Goal: Task Accomplishment & Management: Manage account settings

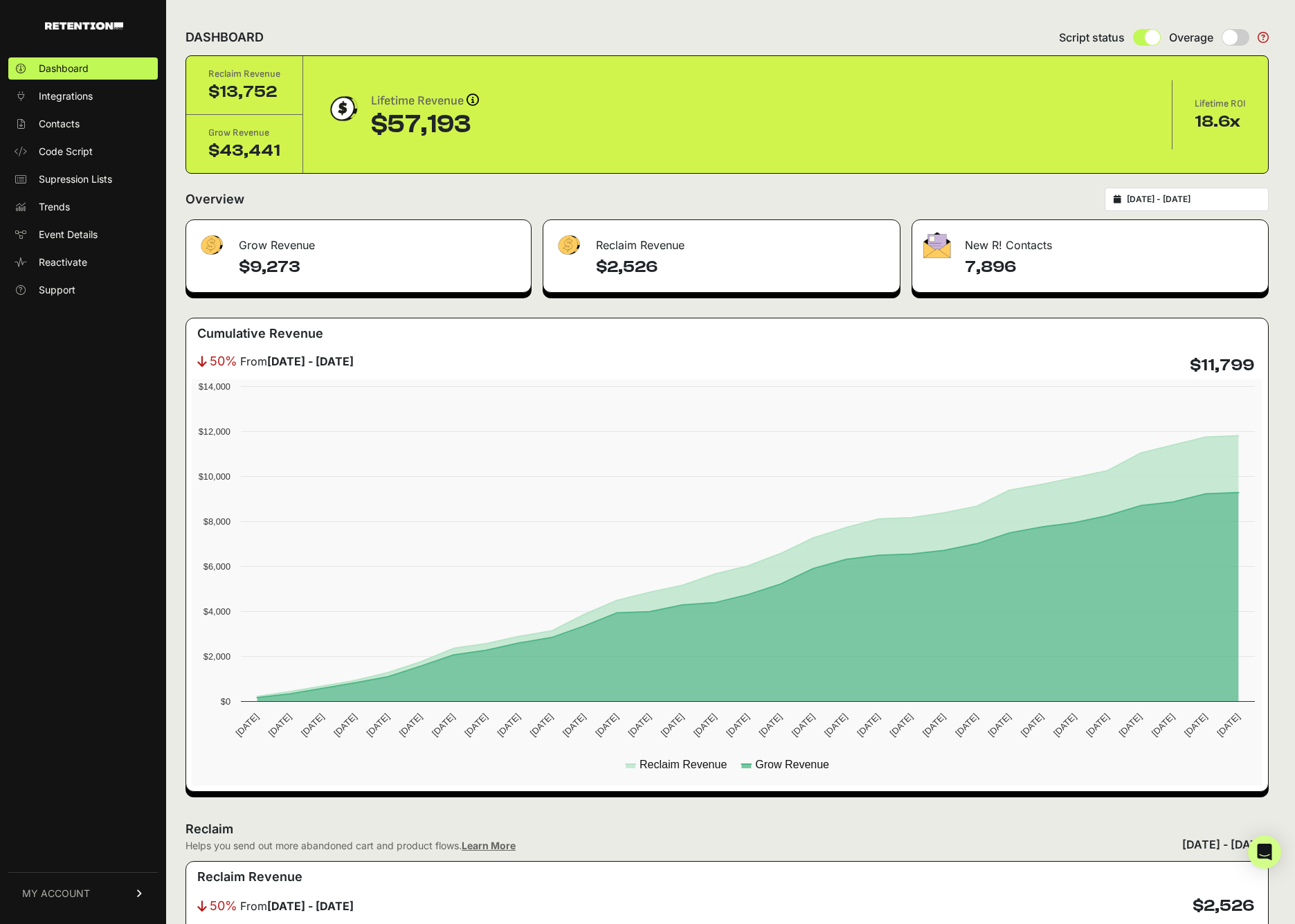
click at [1211, 193] on div "[DATE] - [DATE]" at bounding box center [1187, 200] width 164 height 24
click at [1211, 193] on div "2025-07-21 - 2025-08-20" at bounding box center [1187, 200] width 164 height 24
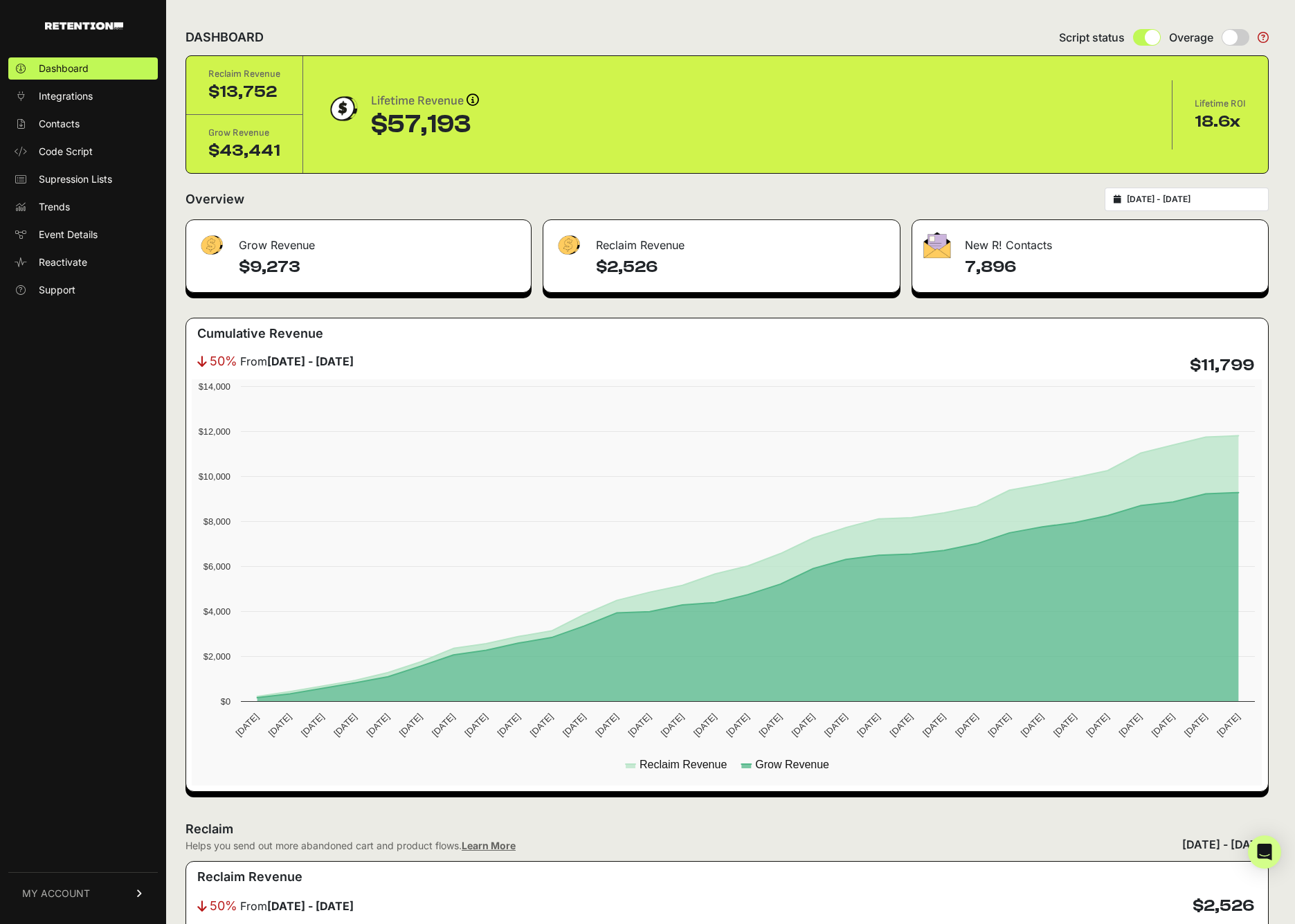
click at [1207, 208] on div "2025-07-21 - 2025-08-20" at bounding box center [1187, 200] width 164 height 24
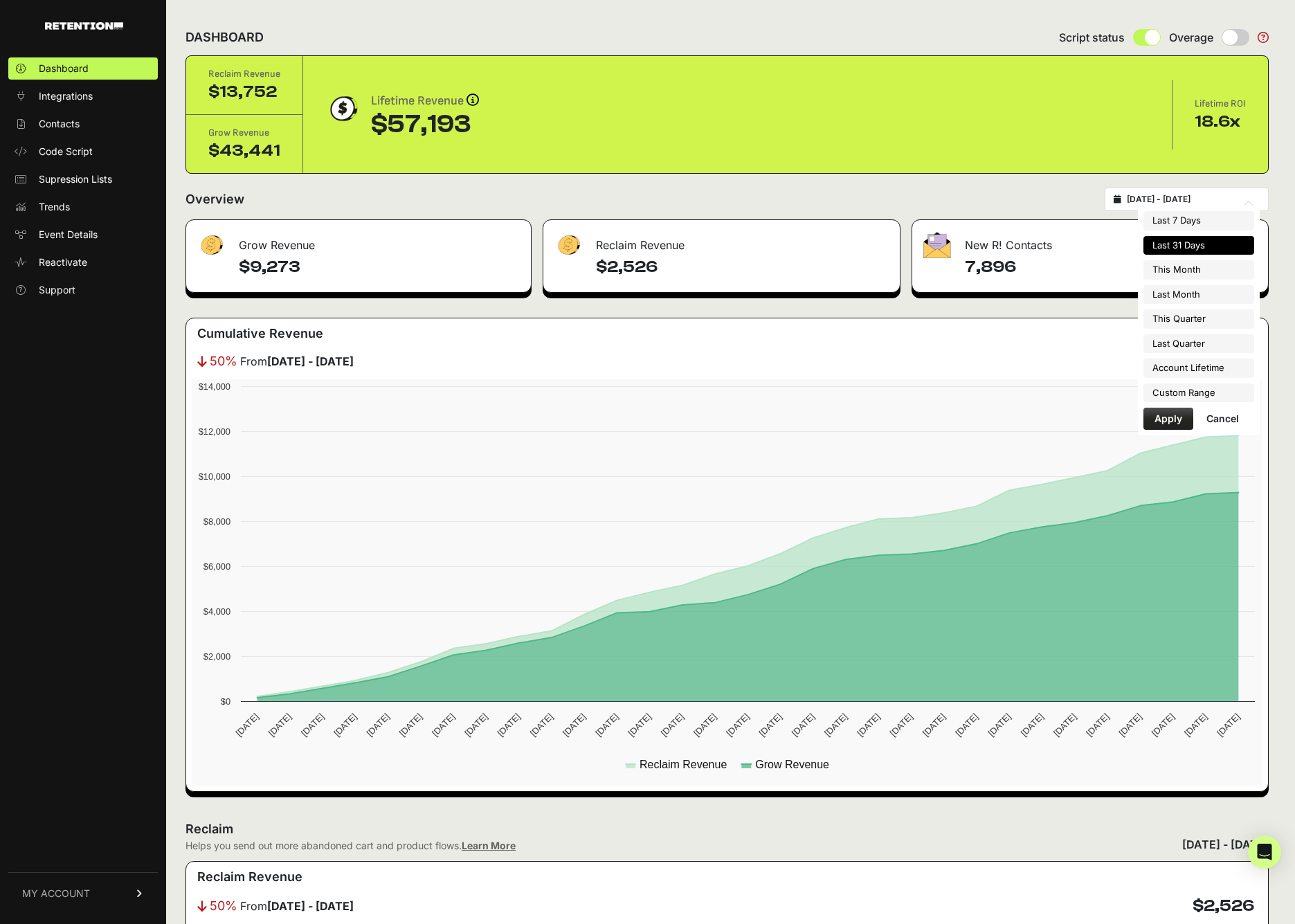
click at [1211, 201] on input "2025-07-21 - 2025-08-20" at bounding box center [1193, 199] width 133 height 11
click at [1172, 268] on li "This Month" at bounding box center [1199, 270] width 111 height 19
type input "2025-08-01 - 2025-08-31"
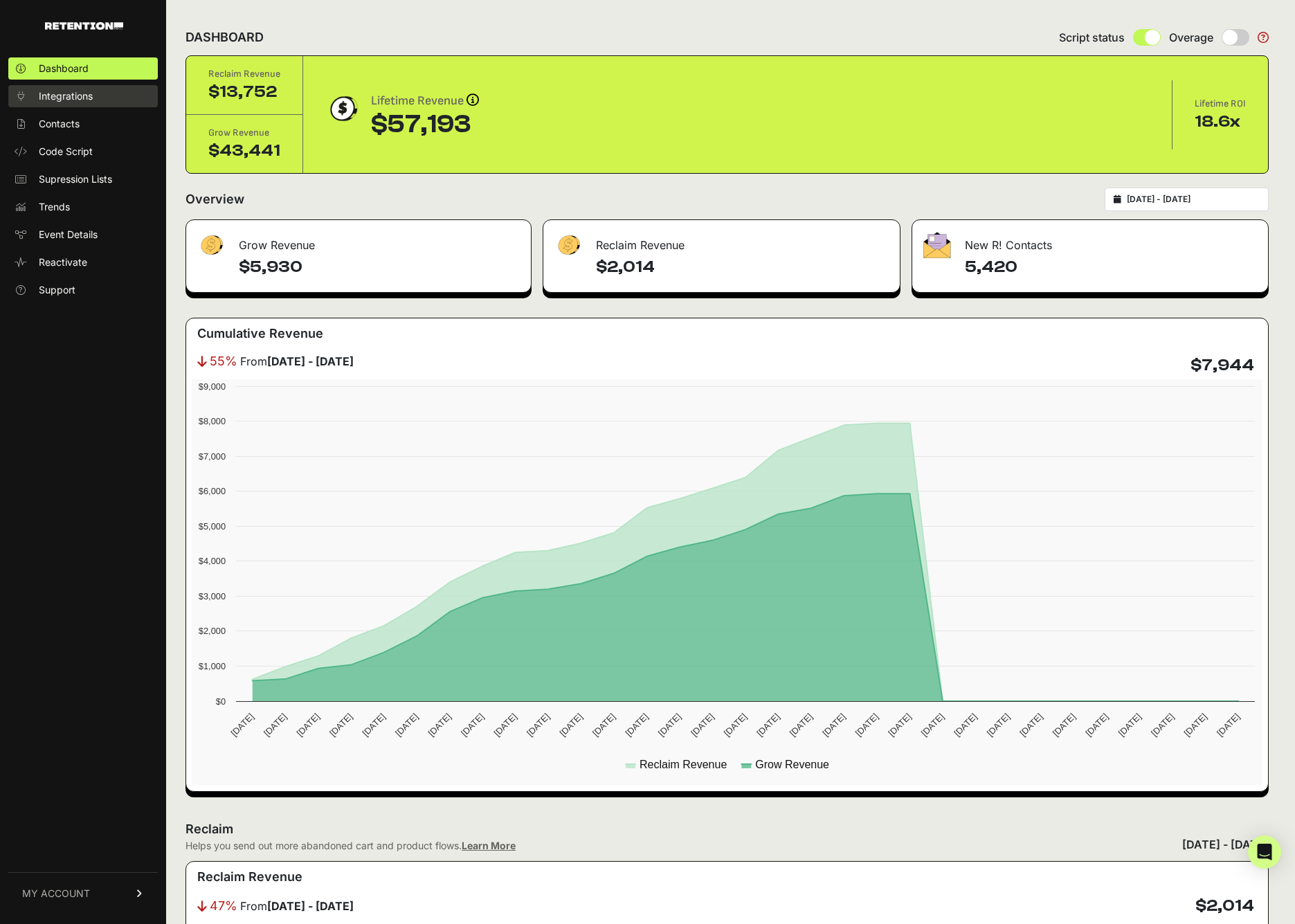
click at [88, 98] on span "Integrations" at bounding box center [66, 96] width 54 height 14
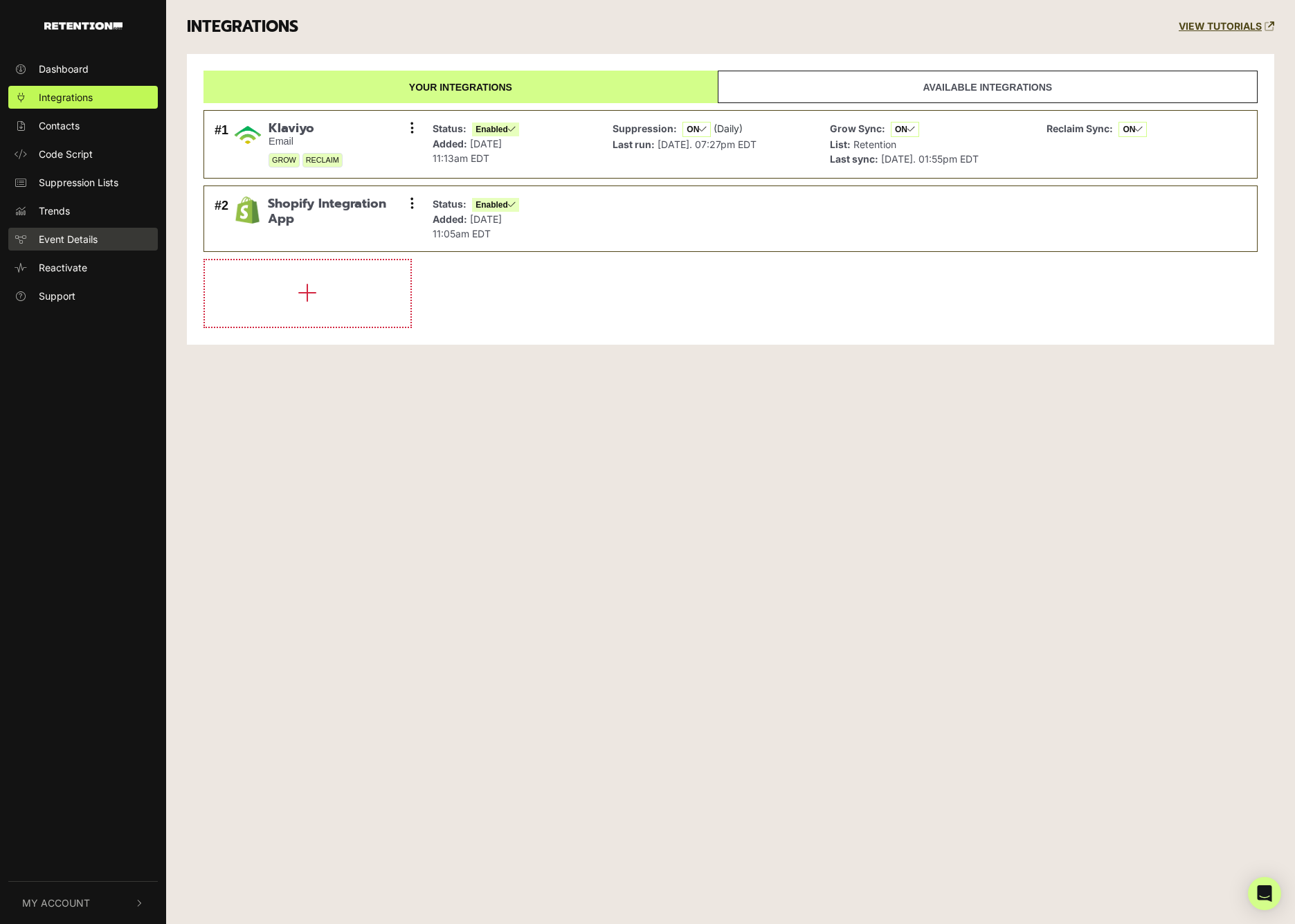
click at [65, 243] on span "Event Details" at bounding box center [68, 239] width 59 height 14
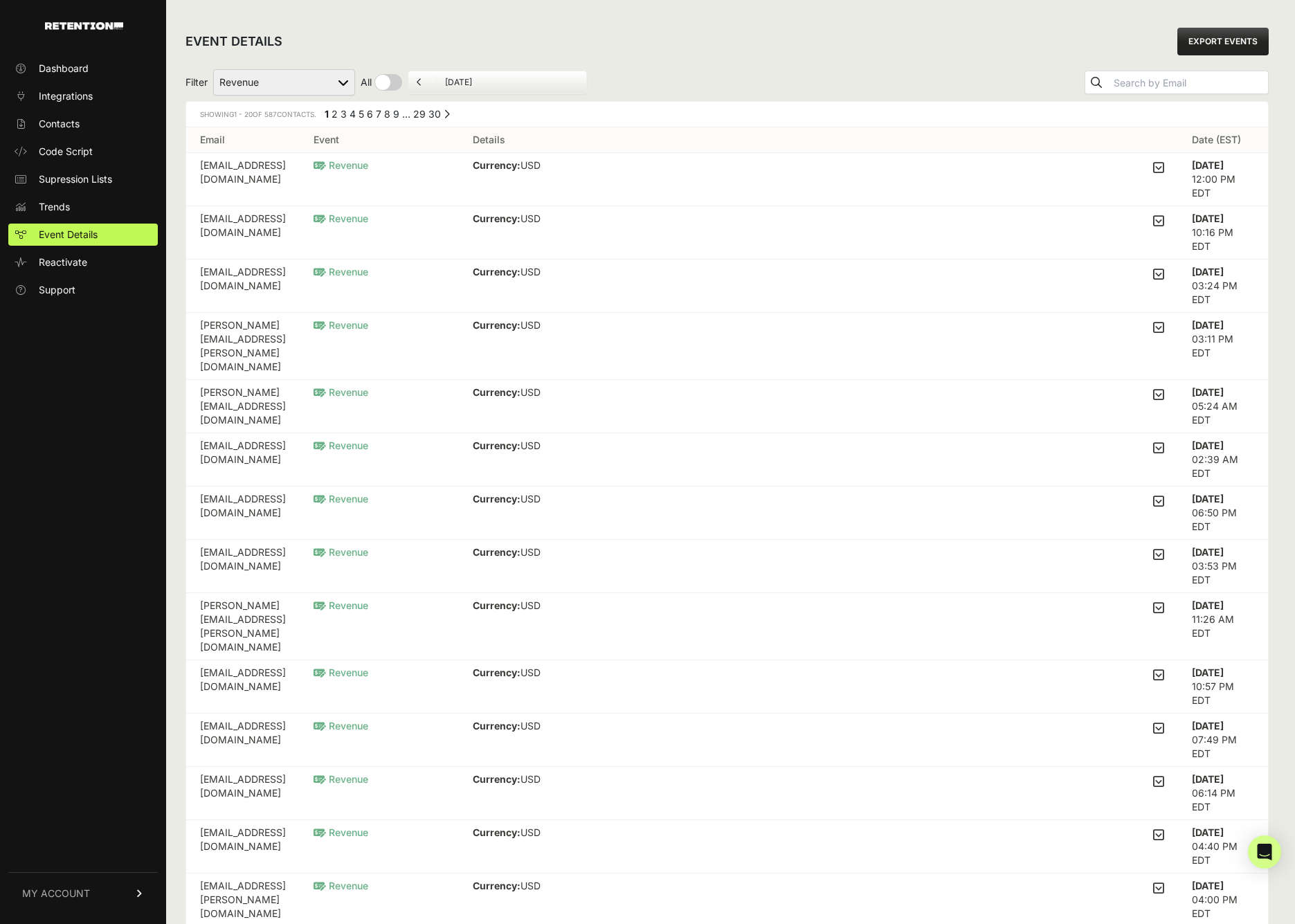
click at [68, 901] on link "MY ACCOUNT" at bounding box center [83, 893] width 150 height 42
click at [100, 758] on span "Account Details" at bounding box center [75, 764] width 72 height 14
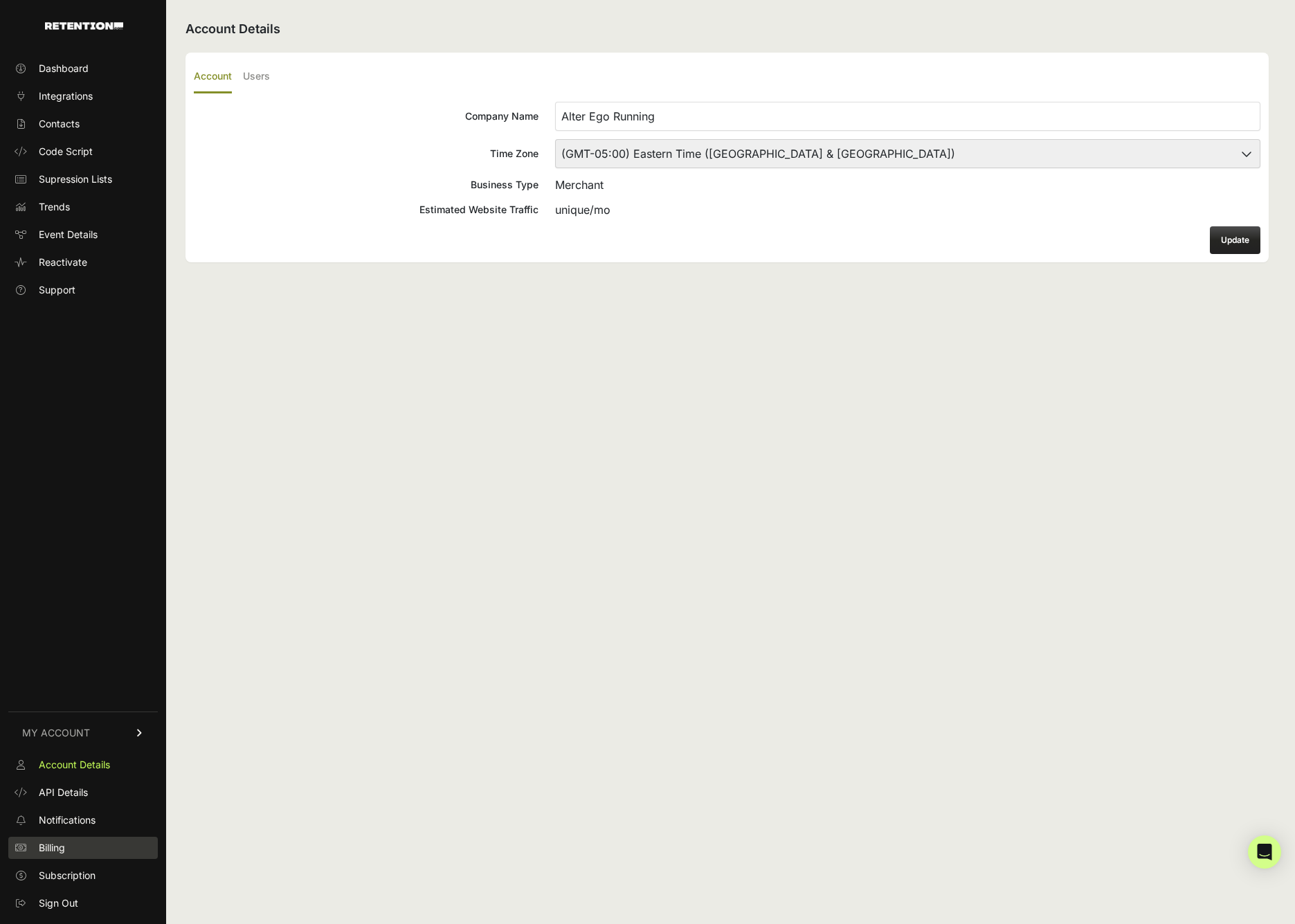
click at [56, 854] on span "Billing" at bounding box center [52, 848] width 26 height 14
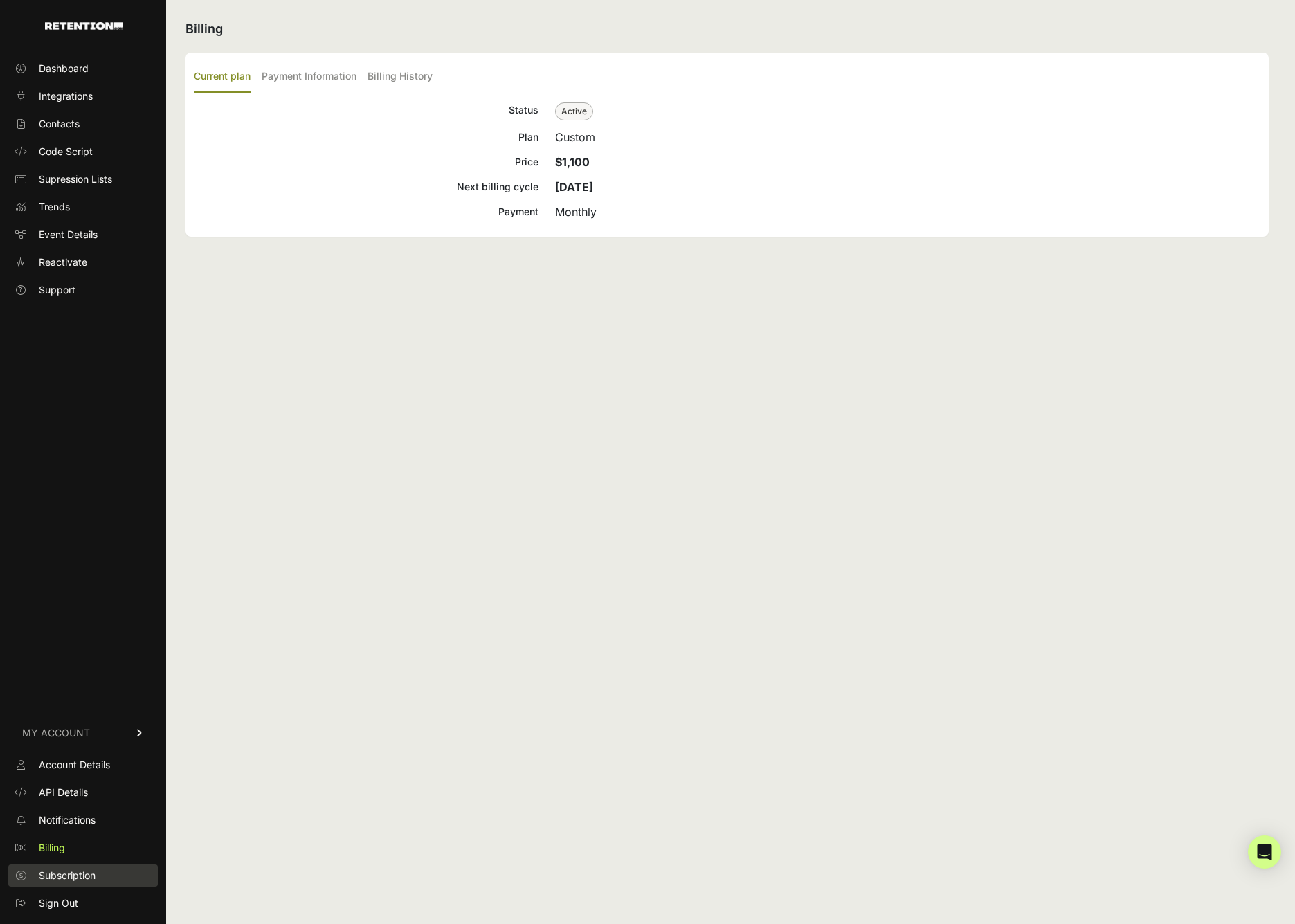
click at [65, 868] on link "Subscription" at bounding box center [83, 875] width 150 height 22
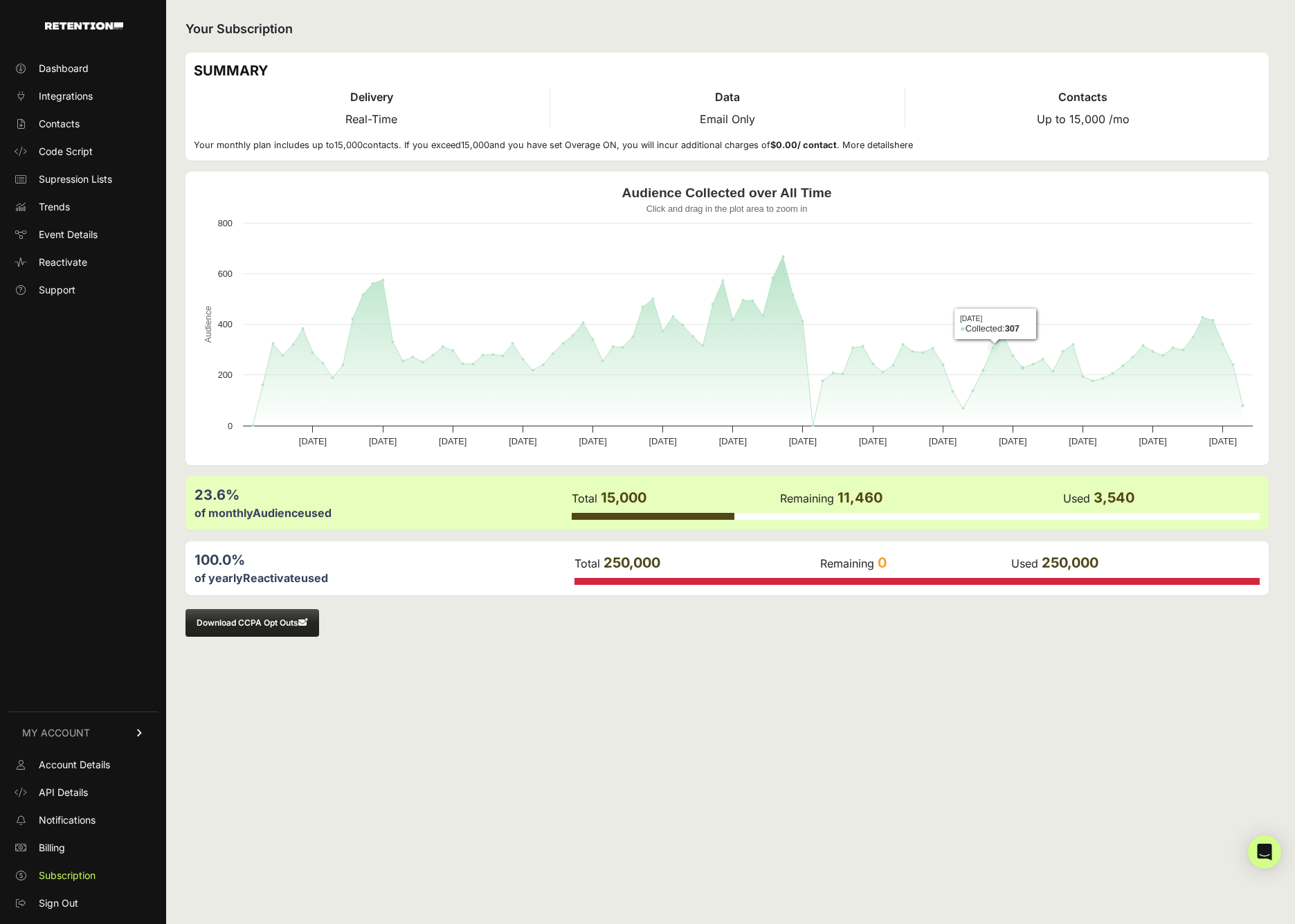
click at [794, 712] on div "Your Subscription SUMMARY Delivery Real-Time Data Email Only Contacts Up to 15,…" at bounding box center [727, 462] width 1122 height 924
click at [763, 744] on div "Your Subscription SUMMARY Delivery Real-Time Data Email Only Contacts Up to 15,…" at bounding box center [727, 462] width 1122 height 924
click at [803, 759] on div "Your Subscription SUMMARY Delivery Real-Time Data Email Only Contacts Up to 15,…" at bounding box center [727, 462] width 1122 height 924
click at [68, 841] on link "Billing" at bounding box center [83, 848] width 150 height 22
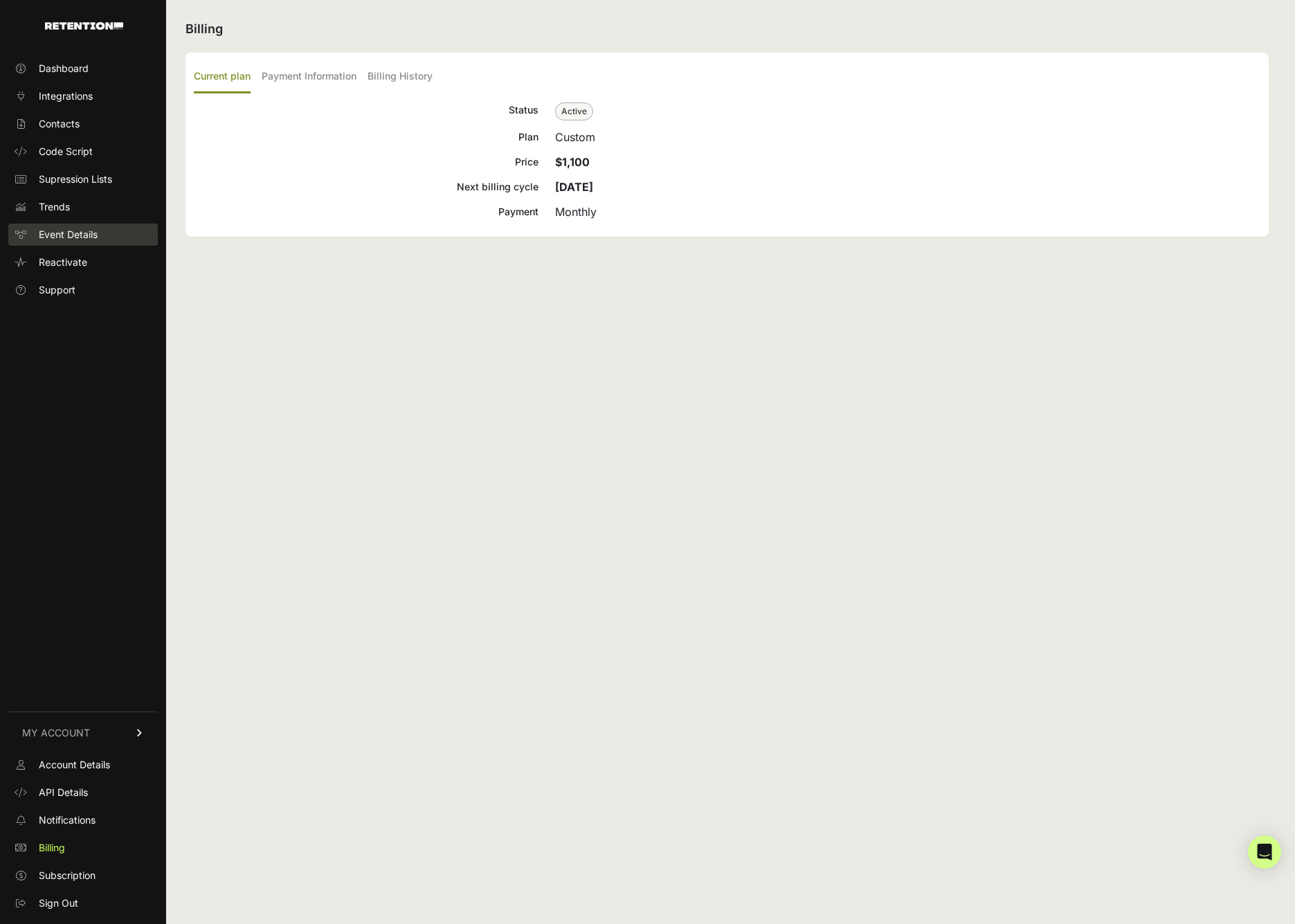
click at [89, 241] on link "Event Details" at bounding box center [83, 235] width 150 height 22
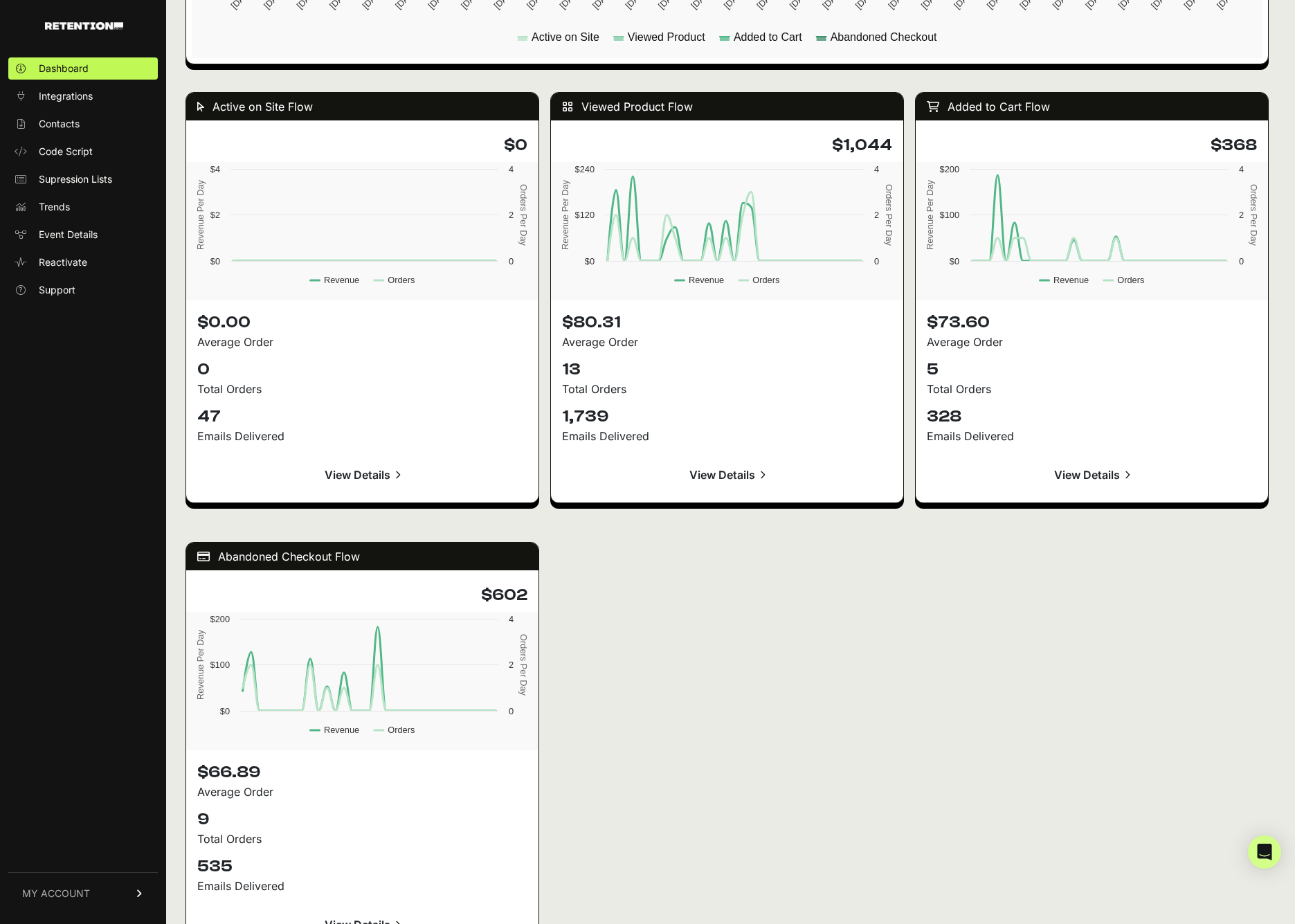
scroll to position [1277, 0]
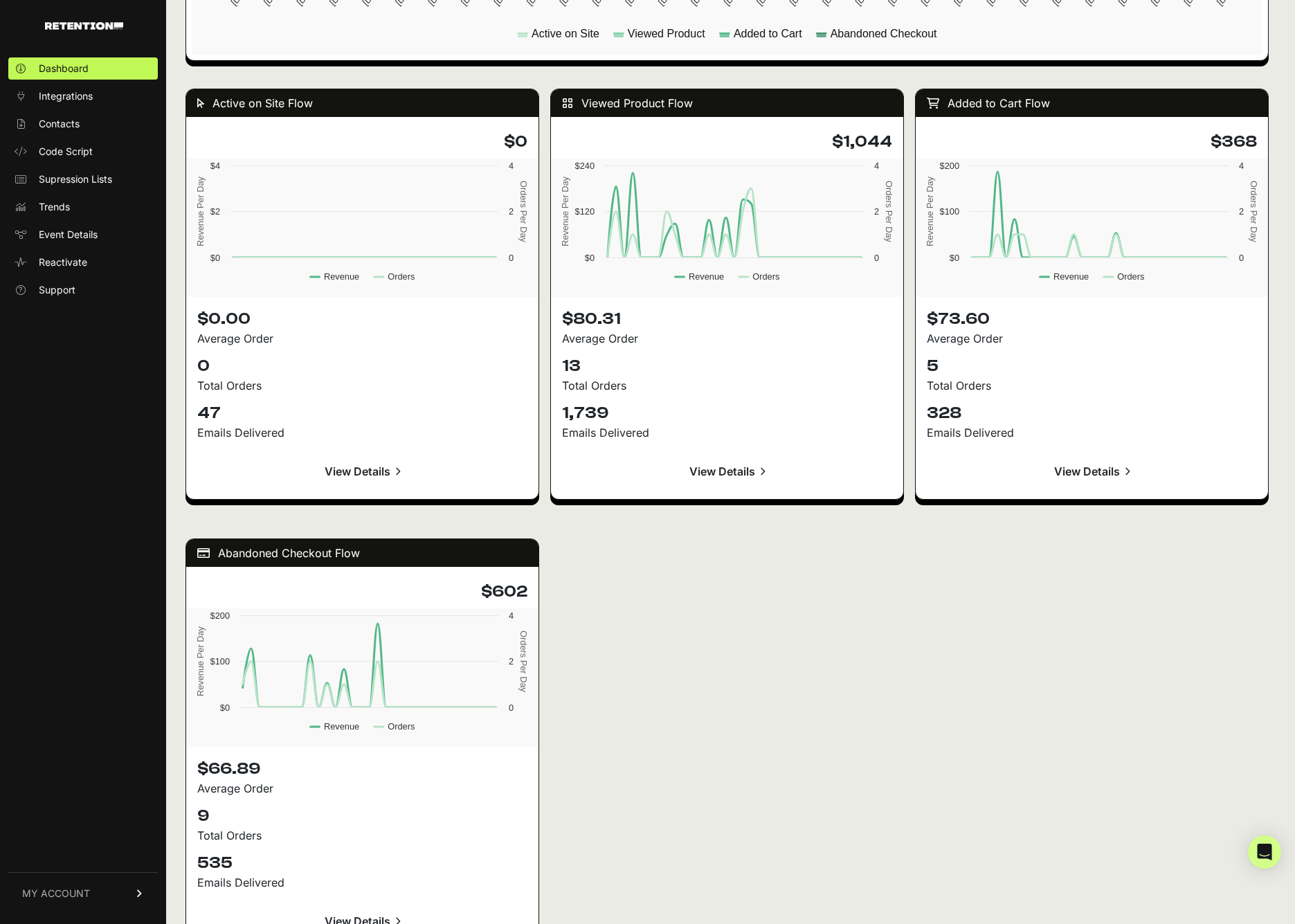
click at [614, 617] on div "Active on Site Flow $0 Created with Highcharts 12.3.0 Revenue Per Day Orders Pe…" at bounding box center [727, 519] width 1083 height 889
click at [16, 119] on icon at bounding box center [20, 124] width 14 height 10
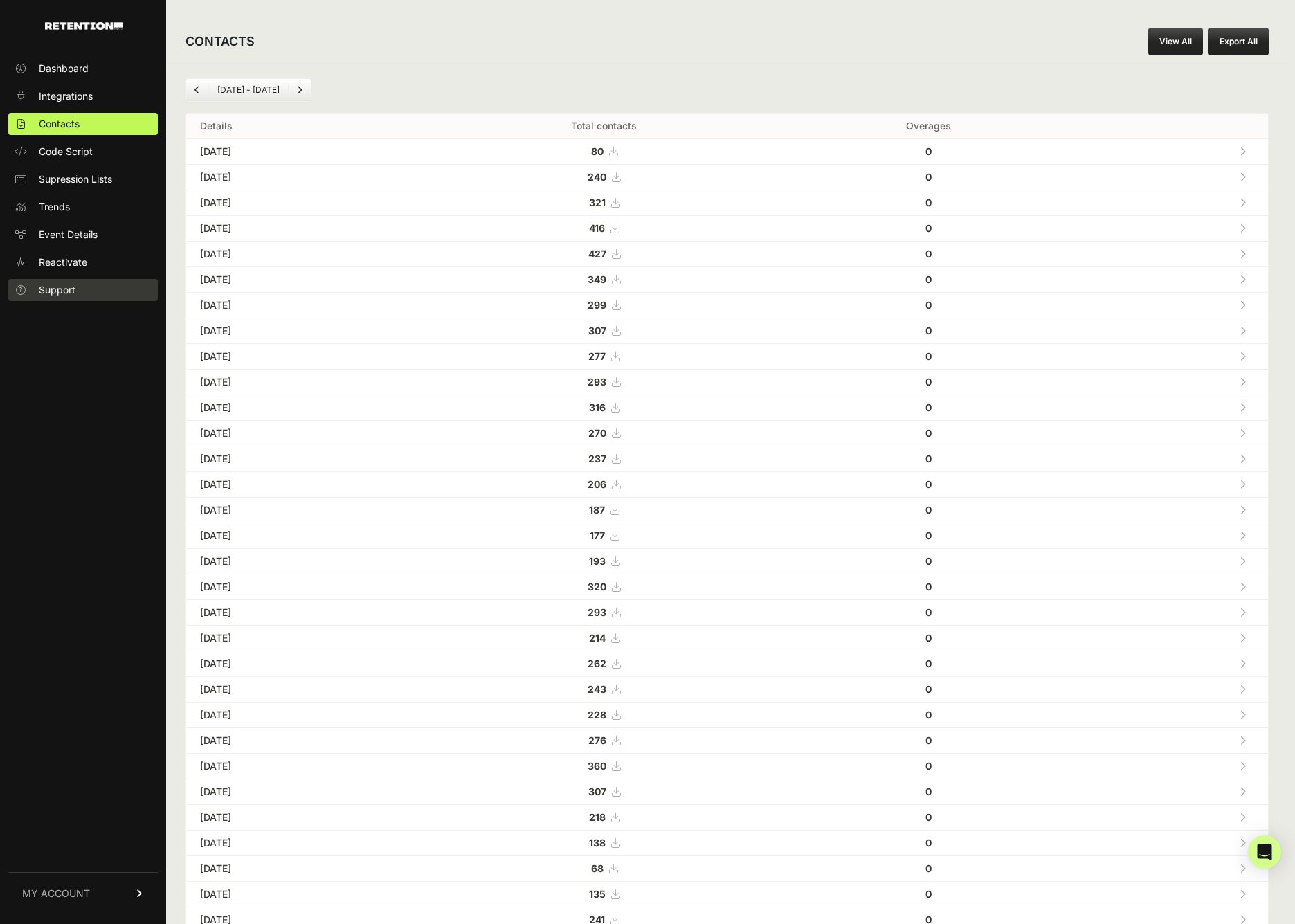
click at [72, 283] on span "Support" at bounding box center [57, 290] width 37 height 14
